Goal: Check status: Check status

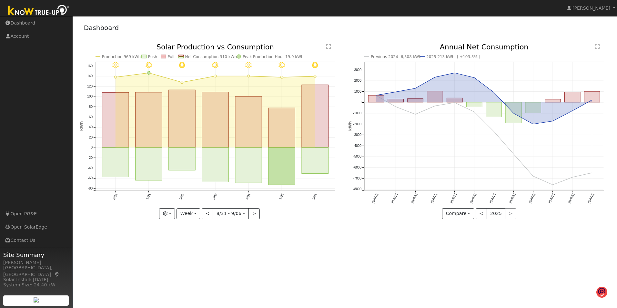
drag, startPoint x: 154, startPoint y: 42, endPoint x: 135, endPoint y: 32, distance: 21.4
click at [135, 32] on div "Dashboard" at bounding box center [344, 29] width 531 height 20
click at [196, 214] on button "Week" at bounding box center [189, 213] width 24 height 11
click at [192, 244] on link "Month" at bounding box center [199, 244] width 45 height 9
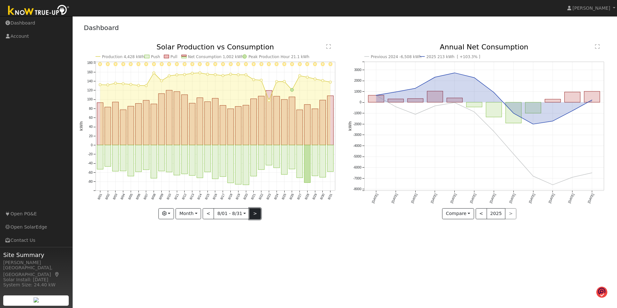
click at [252, 209] on button ">" at bounding box center [255, 213] width 11 height 11
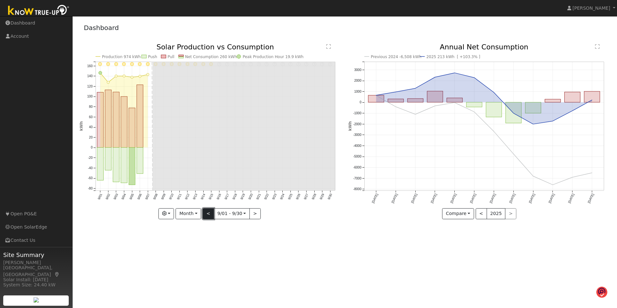
click at [208, 214] on button "<" at bounding box center [208, 213] width 11 height 11
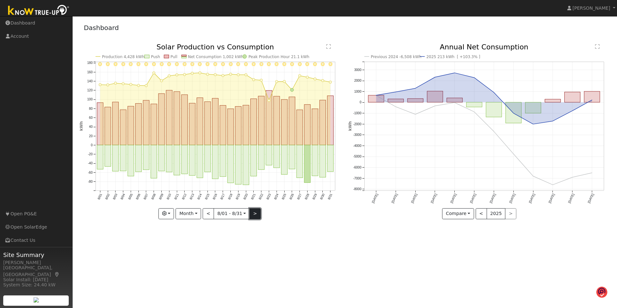
click at [254, 213] on button ">" at bounding box center [255, 213] width 11 height 11
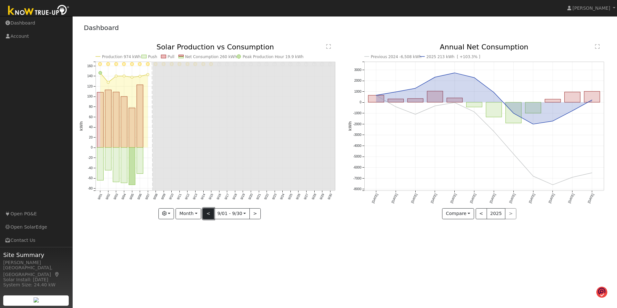
click at [208, 214] on button "<" at bounding box center [208, 213] width 11 height 11
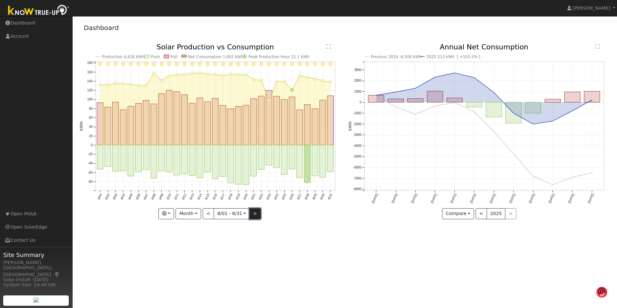
click at [256, 215] on button ">" at bounding box center [255, 213] width 11 height 11
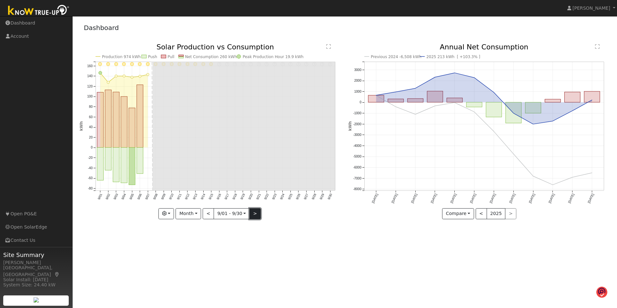
click at [254, 214] on button ">" at bounding box center [255, 213] width 11 height 11
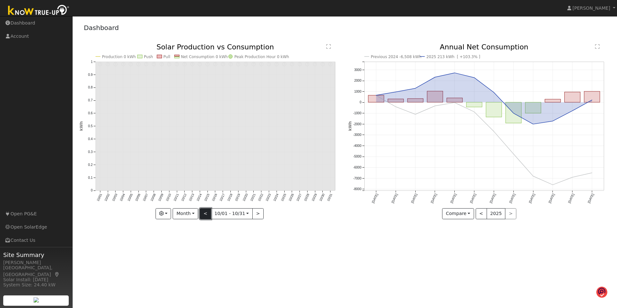
click at [204, 213] on button "<" at bounding box center [205, 213] width 11 height 11
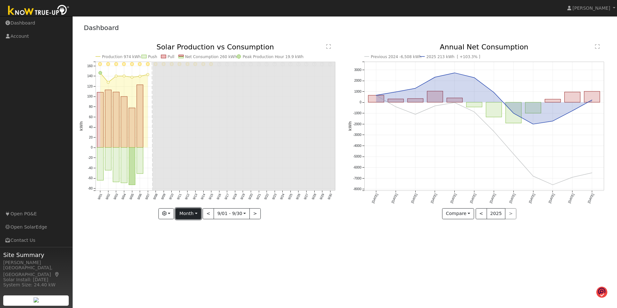
click at [200, 212] on button "Month" at bounding box center [189, 213] width 26 height 11
click at [196, 251] on link "Year" at bounding box center [198, 254] width 45 height 9
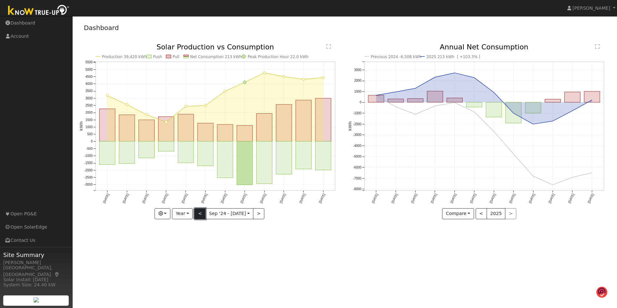
click at [199, 211] on button "<" at bounding box center [199, 213] width 11 height 11
type input "[DATE]"
